Goal: Information Seeking & Learning: Check status

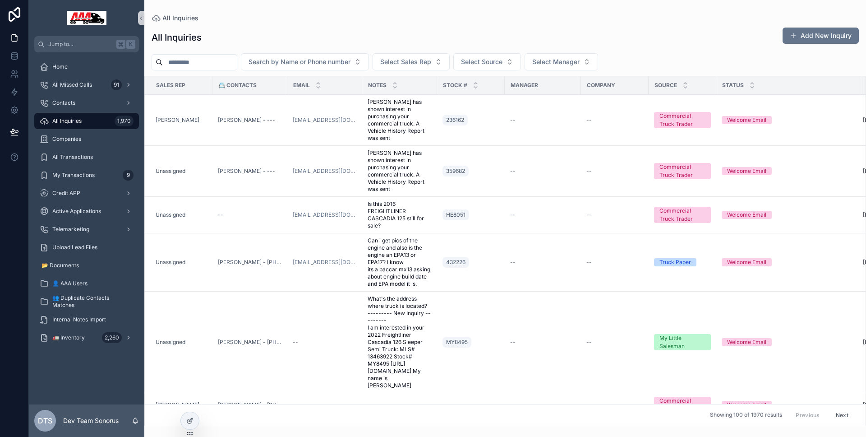
click at [92, 125] on div "All Inquiries 1,970" at bounding box center [87, 121] width 94 height 14
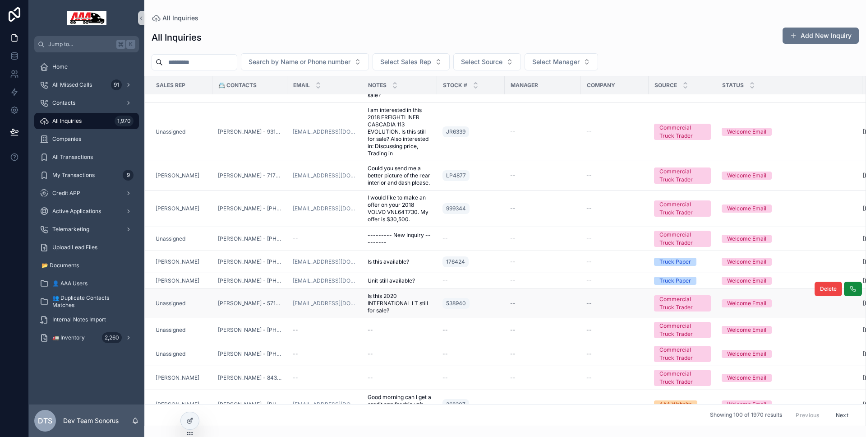
scroll to position [581, 0]
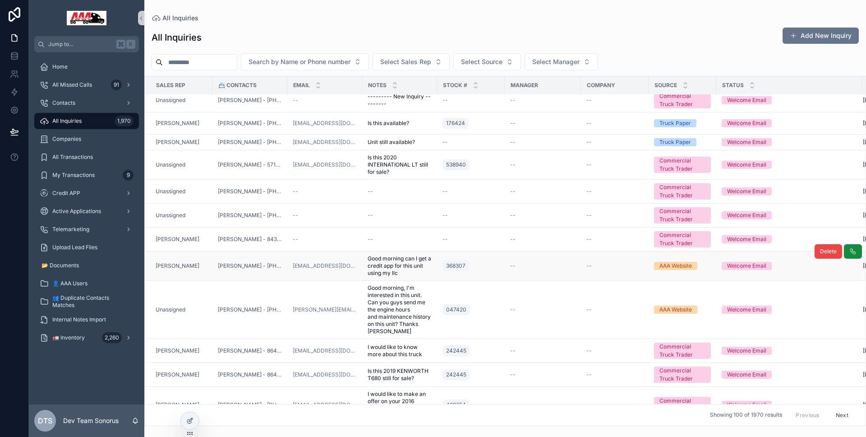
click at [205, 269] on div "[PERSON_NAME]" at bounding box center [181, 265] width 51 height 7
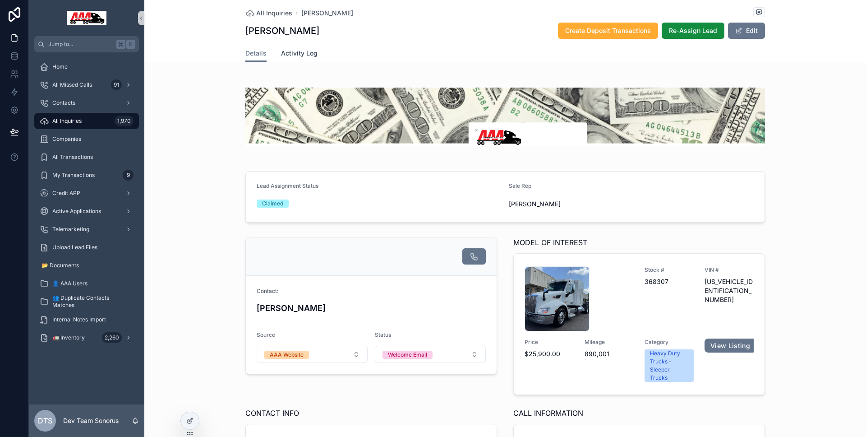
click at [281, 60] on link "Activity Log" at bounding box center [299, 54] width 37 height 18
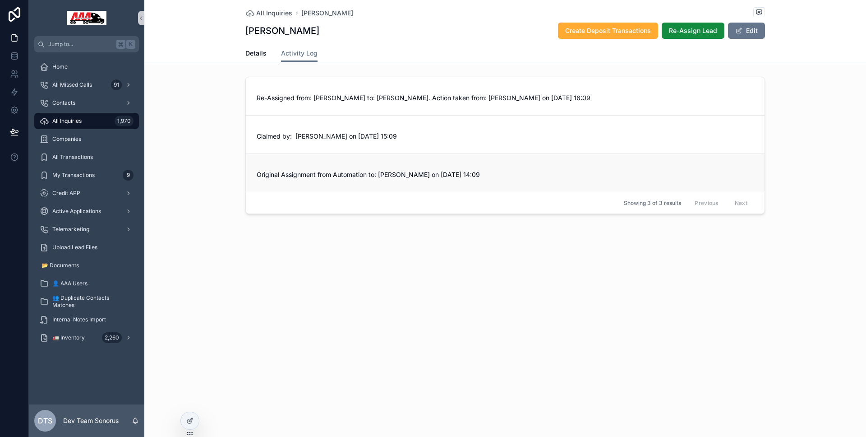
click at [384, 174] on span "Original Assignment from Automation to: Luis Guerra on 09-29-2025 14:09" at bounding box center [505, 174] width 497 height 9
click at [349, 138] on span "Claimed by: Tyler Stancil on 09-29-2025 15:09" at bounding box center [505, 136] width 497 height 9
click at [293, 99] on span "Re-Assigned from: Tyler Stancil to: Steve Benefield. Action taken from: Steve B…" at bounding box center [505, 97] width 497 height 9
click at [260, 56] on span "Details" at bounding box center [255, 53] width 21 height 9
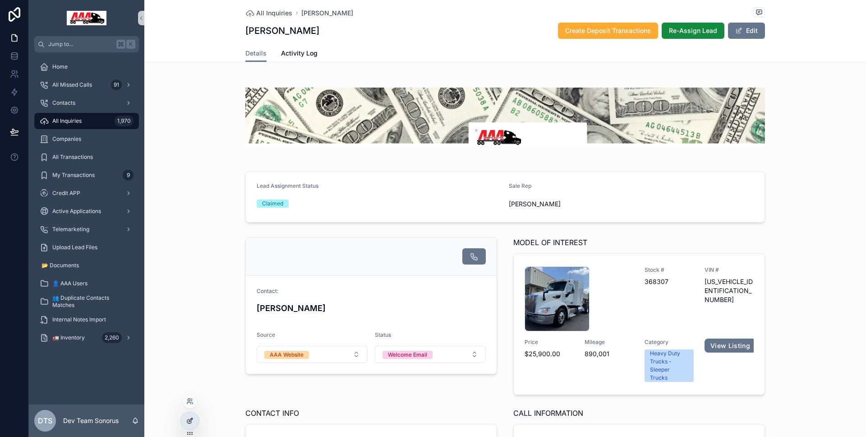
click at [195, 417] on div at bounding box center [190, 420] width 18 height 17
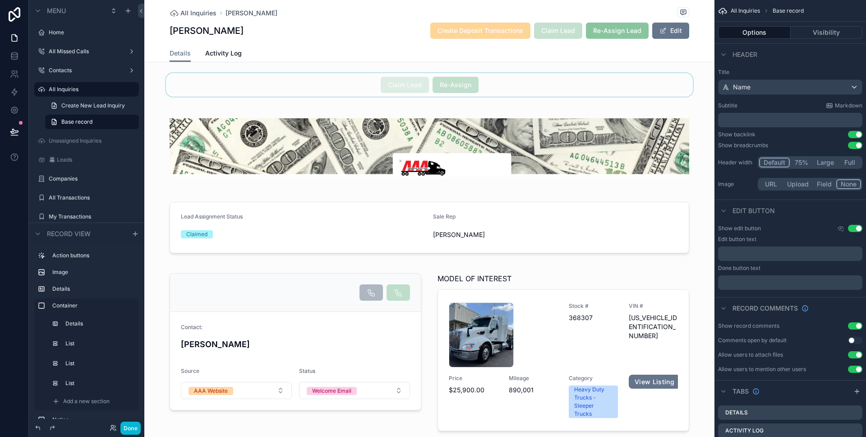
click at [332, 83] on div "scrollable content" at bounding box center [429, 84] width 570 height 23
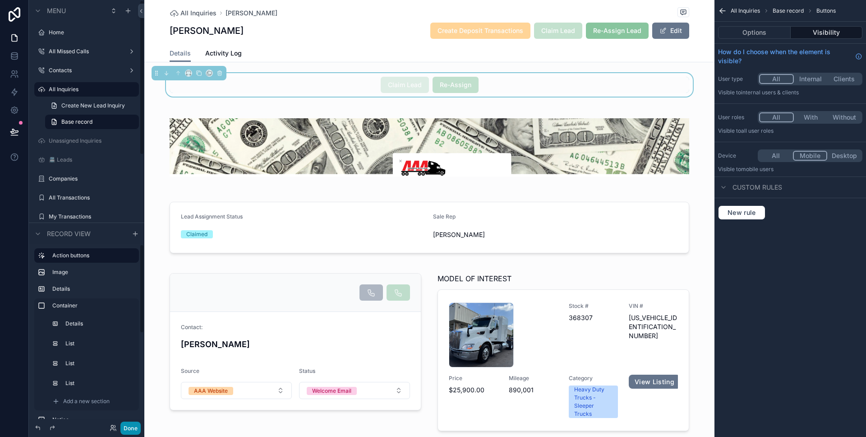
click at [125, 431] on button "Done" at bounding box center [130, 427] width 20 height 13
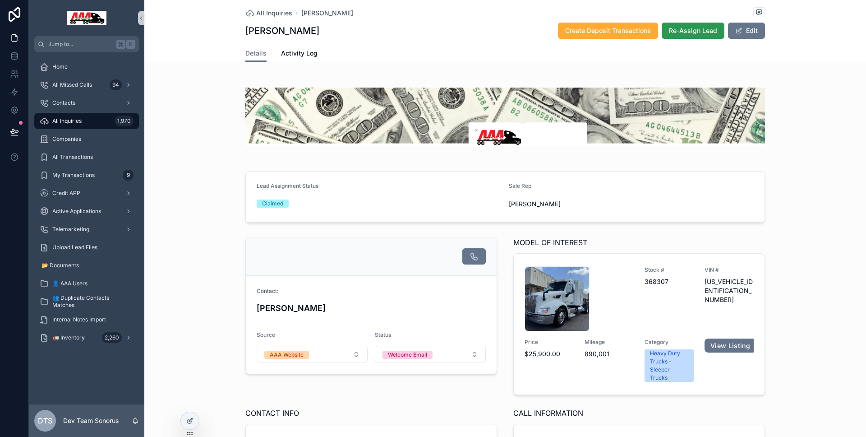
click at [704, 37] on button "Re-Assign Lead" at bounding box center [693, 31] width 63 height 16
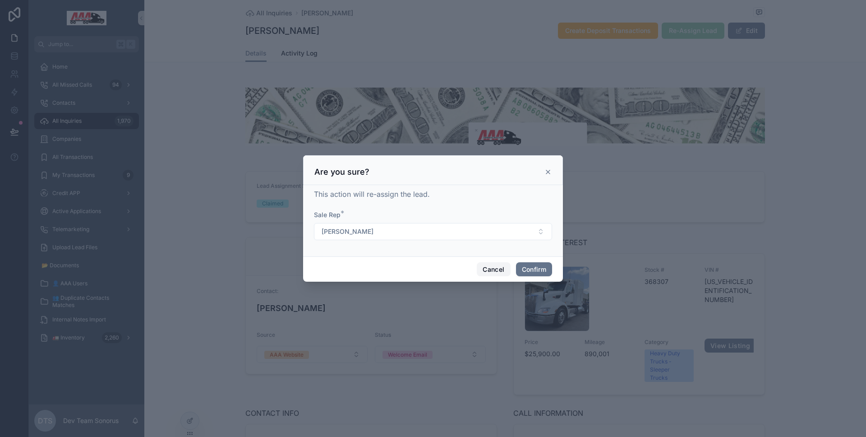
click at [496, 268] on button "Cancel" at bounding box center [493, 269] width 33 height 14
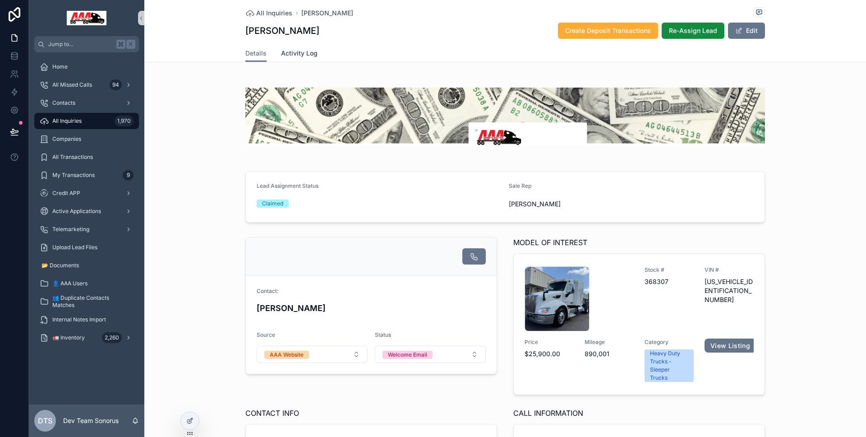
click at [304, 55] on span "Activity Log" at bounding box center [299, 53] width 37 height 9
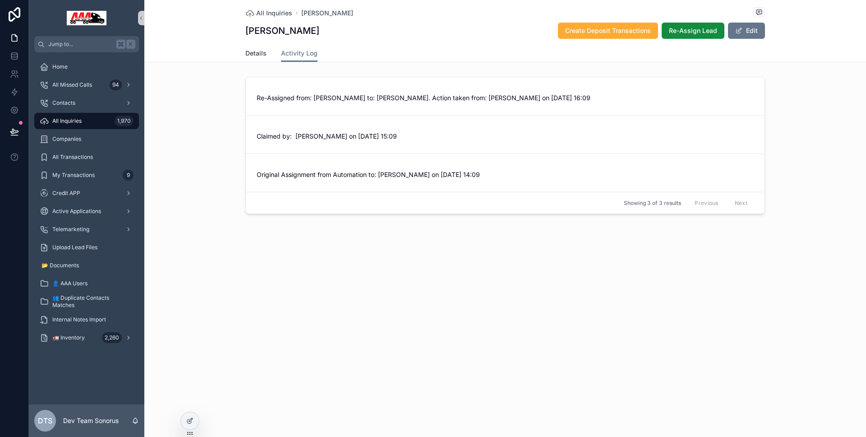
click at [263, 52] on span "Details" at bounding box center [255, 53] width 21 height 9
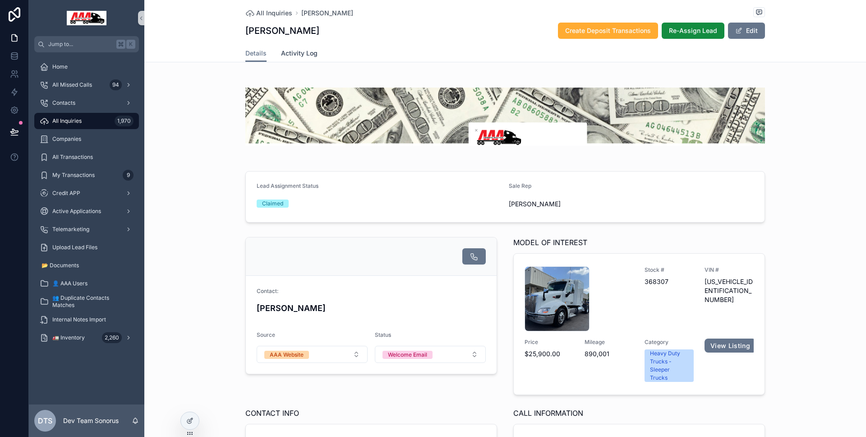
click at [305, 54] on span "Activity Log" at bounding box center [299, 53] width 37 height 9
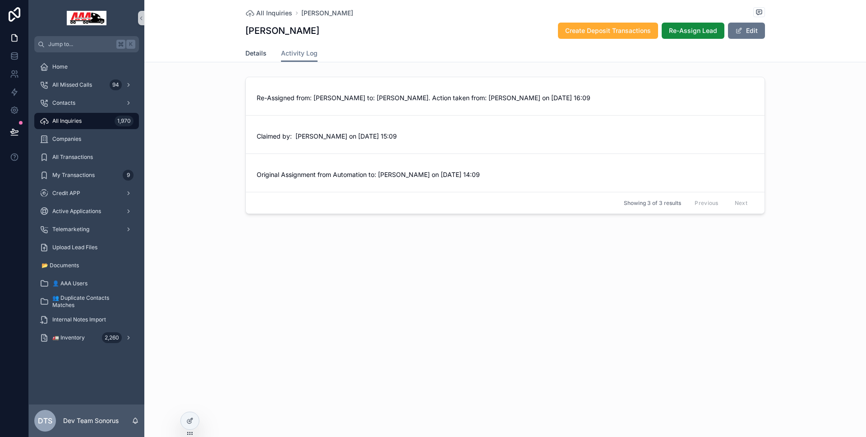
click at [263, 60] on link "Details" at bounding box center [255, 54] width 21 height 18
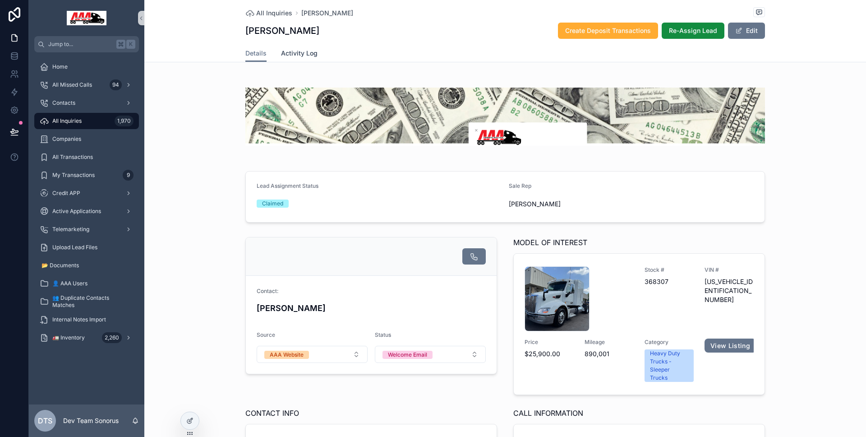
click at [289, 59] on link "Activity Log" at bounding box center [299, 54] width 37 height 18
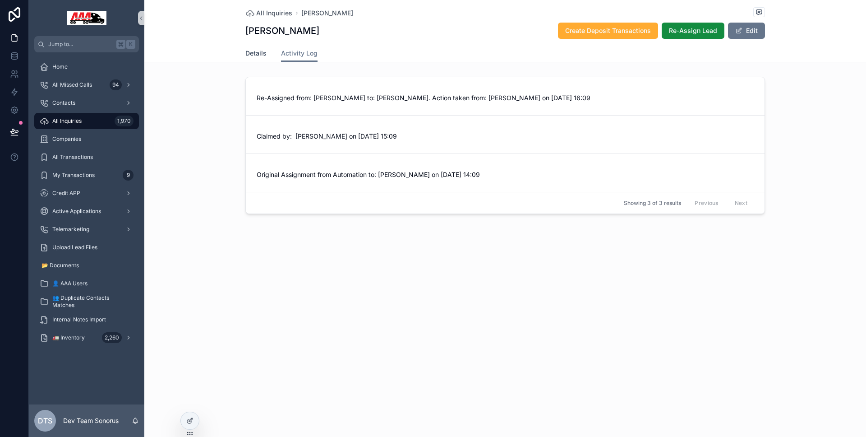
click at [262, 55] on span "Details" at bounding box center [255, 53] width 21 height 9
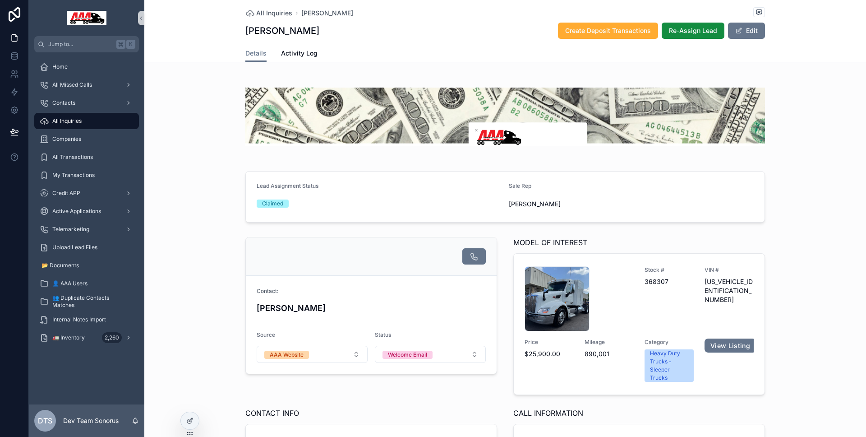
click at [81, 123] on span "All Inquiries" at bounding box center [66, 120] width 29 height 7
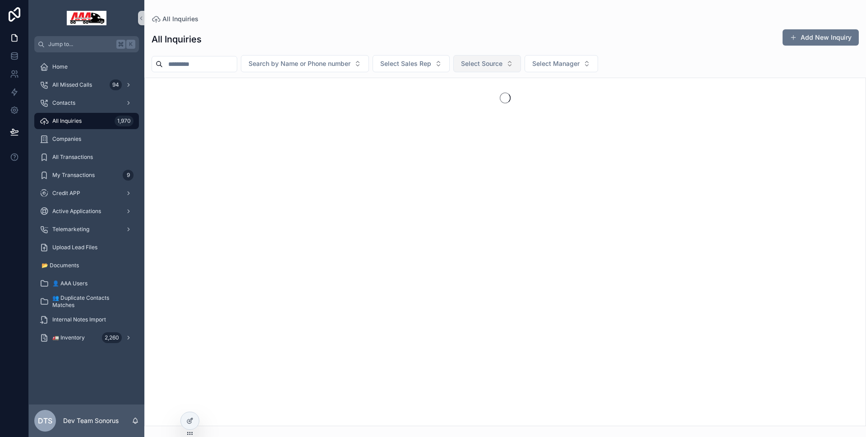
click at [492, 62] on span "Select Source" at bounding box center [482, 63] width 42 height 9
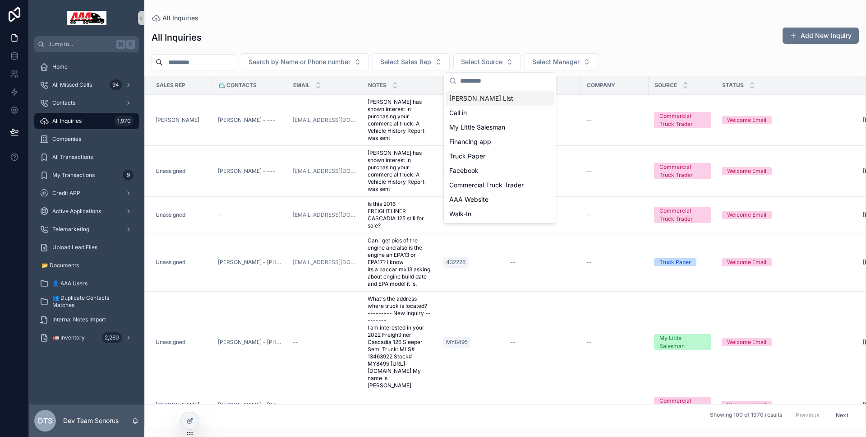
click at [509, 32] on div "All Inquiries Add New Inquiry" at bounding box center [506, 37] width 708 height 21
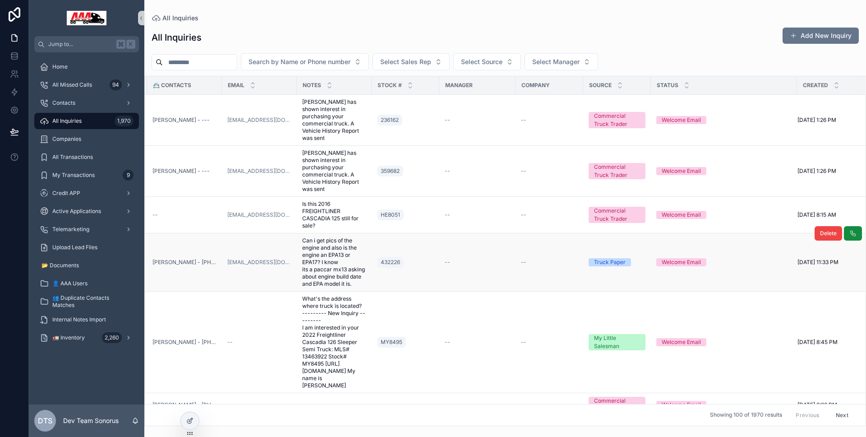
scroll to position [0, 72]
